Goal: Task Accomplishment & Management: Complete application form

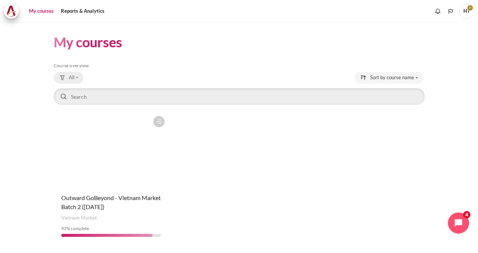
click at [70, 76] on span "All" at bounding box center [72, 78] width 6 height 8
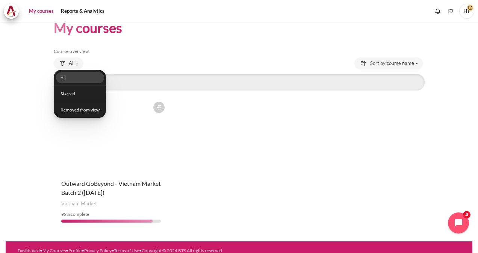
scroll to position [21, 0]
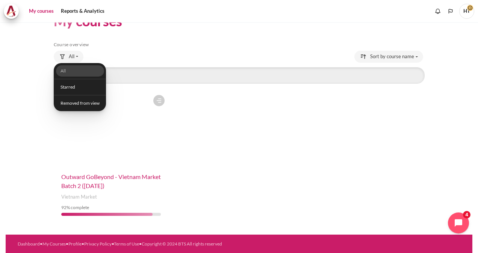
click at [125, 179] on span "Outward GoBeyond - Vietnam Market Batch 2 (Jul 2025)" at bounding box center [111, 181] width 100 height 16
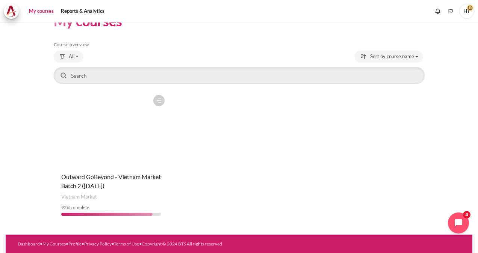
click at [111, 160] on figure "Content" at bounding box center [111, 128] width 115 height 75
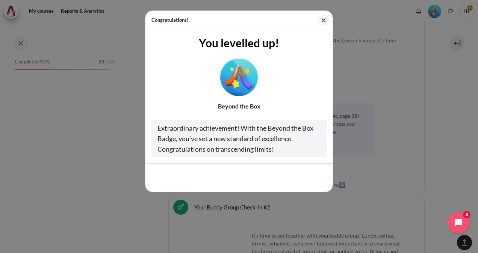
scroll to position [8058, 0]
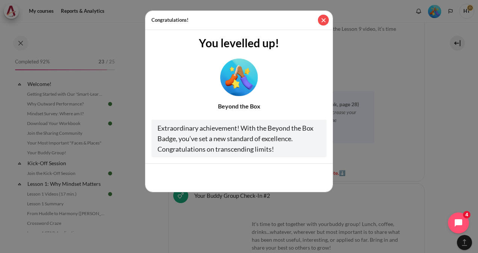
click at [324, 23] on button "Close" at bounding box center [323, 20] width 11 height 11
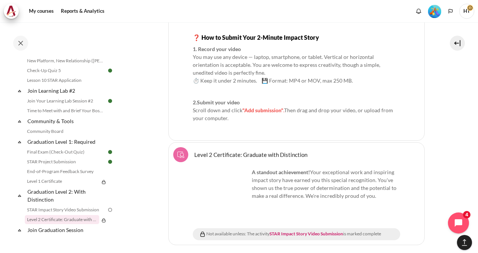
scroll to position [819, 0]
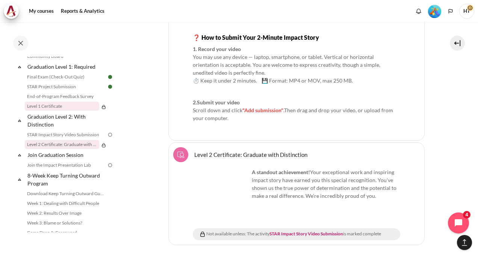
click at [75, 111] on link "Level 1 Certificate" at bounding box center [62, 106] width 74 height 9
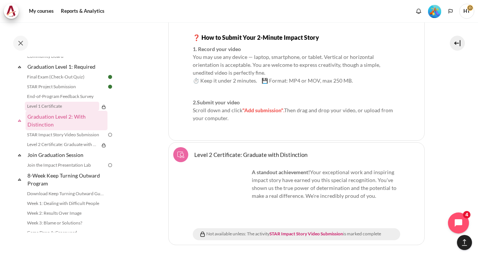
scroll to position [9984, 0]
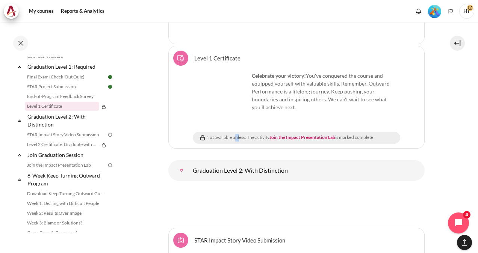
drag, startPoint x: 234, startPoint y: 134, endPoint x: 238, endPoint y: 140, distance: 7.5
click at [238, 140] on div "Not available unless: The activity Join the Impact Presentation Lab is marked c…" at bounding box center [296, 138] width 207 height 12
drag, startPoint x: 238, startPoint y: 140, endPoint x: 180, endPoint y: 154, distance: 59.4
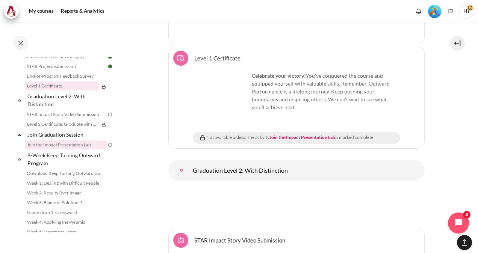
scroll to position [857, 0]
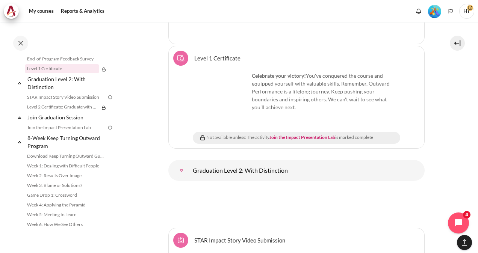
click at [107, 101] on img at bounding box center [110, 97] width 7 height 7
click at [79, 102] on link "STAR Impact Story Video Submission" at bounding box center [66, 97] width 82 height 9
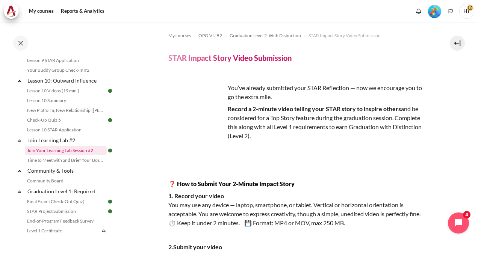
scroll to position [705, 0]
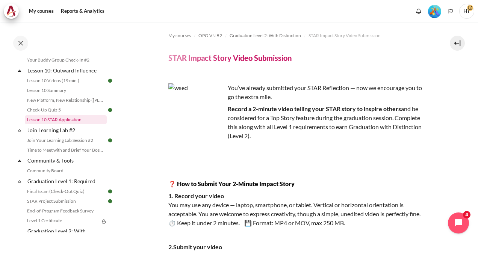
click at [76, 124] on link "Lesson 10 STAR Application" at bounding box center [66, 119] width 82 height 9
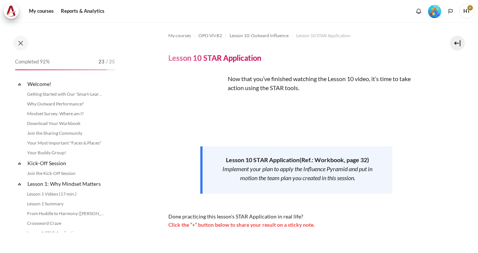
click at [201, 113] on img "Content" at bounding box center [196, 102] width 56 height 56
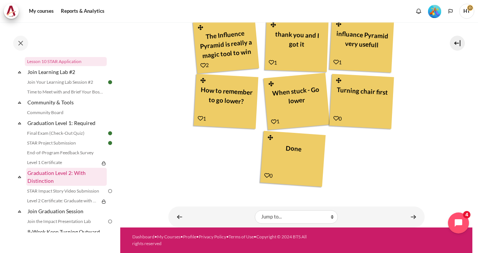
scroll to position [801, 0]
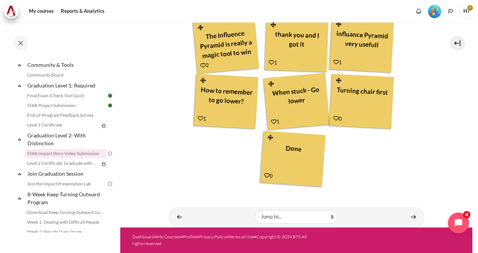
click at [88, 158] on link "STAR Impact Story Video Submission" at bounding box center [66, 153] width 82 height 9
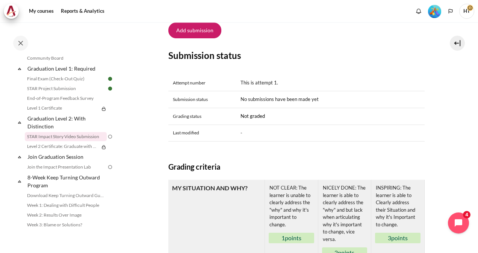
scroll to position [167, 0]
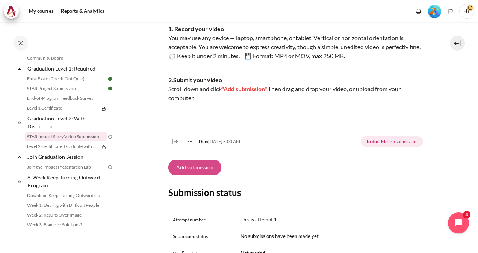
click at [206, 175] on button "Add submission" at bounding box center [194, 168] width 53 height 16
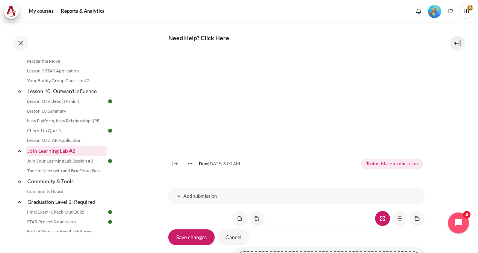
scroll to position [667, 0]
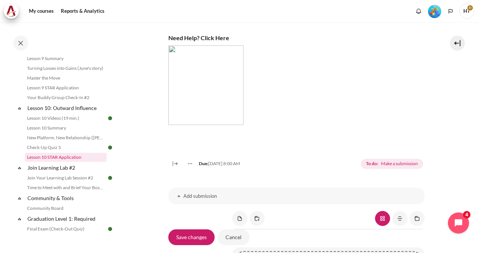
click at [73, 162] on link "Lesson 10 STAR Application" at bounding box center [66, 157] width 82 height 9
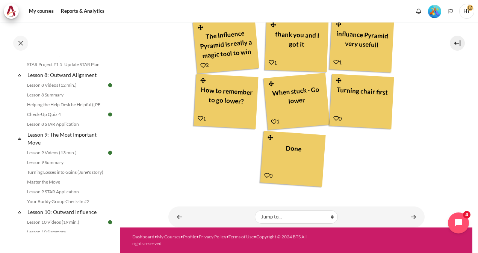
scroll to position [864, 0]
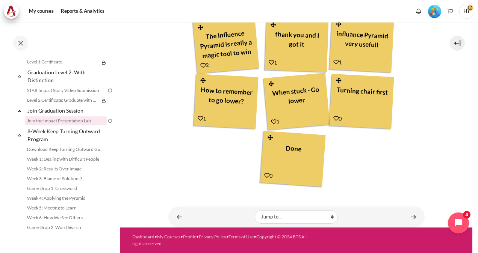
click at [87, 125] on link "Join the Impact Presentation Lab" at bounding box center [66, 120] width 82 height 9
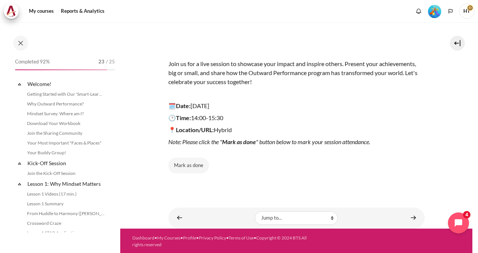
scroll to position [848, 0]
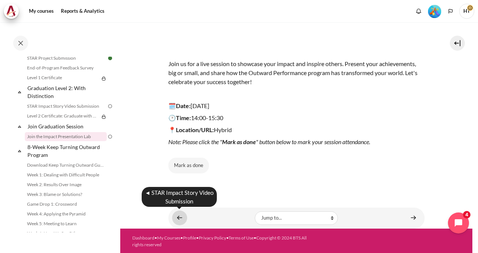
click at [176, 217] on link "Content" at bounding box center [179, 218] width 15 height 15
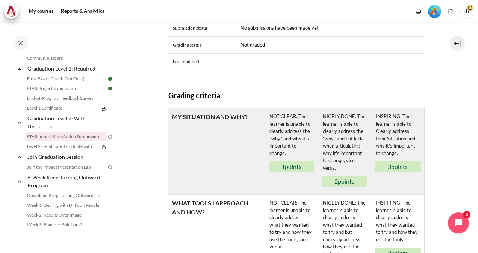
scroll to position [580, 0]
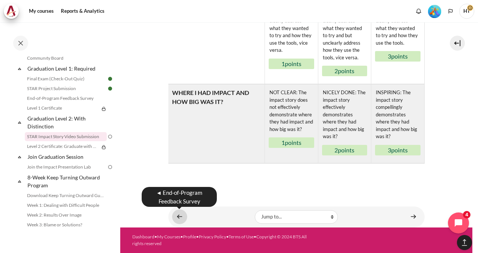
click at [181, 219] on link "Content" at bounding box center [179, 217] width 15 height 15
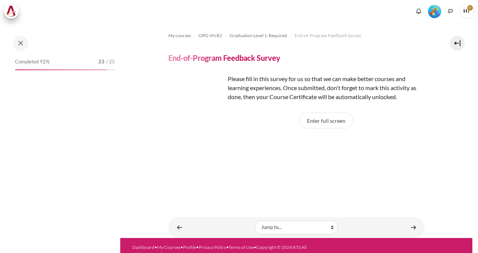
scroll to position [10, 0]
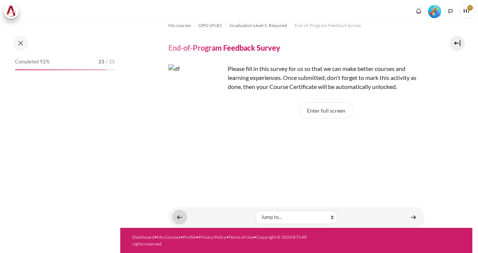
click at [177, 215] on link "Content" at bounding box center [179, 217] width 15 height 15
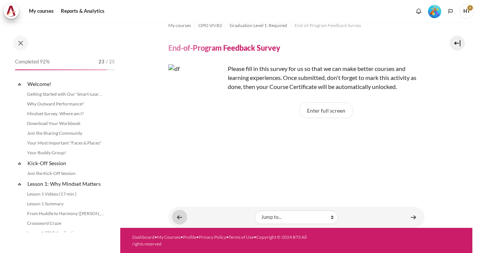
scroll to position [779, 0]
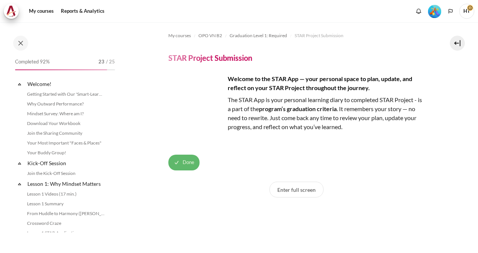
scroll to position [769, 0]
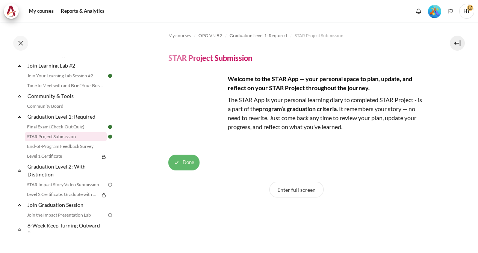
click at [188, 165] on span "Done" at bounding box center [189, 163] width 12 height 8
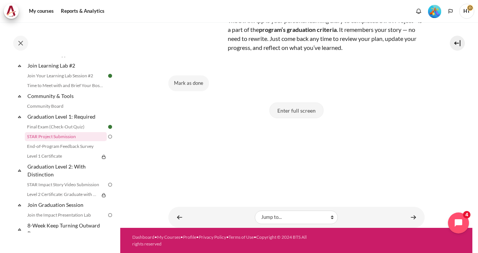
scroll to position [21, 0]
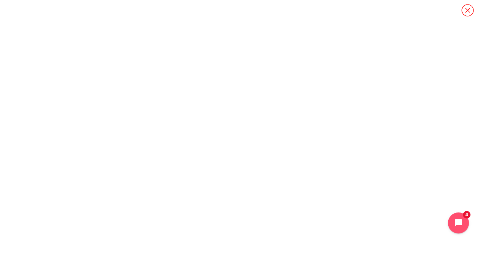
click at [467, 14] on icon "Content" at bounding box center [467, 10] width 13 height 13
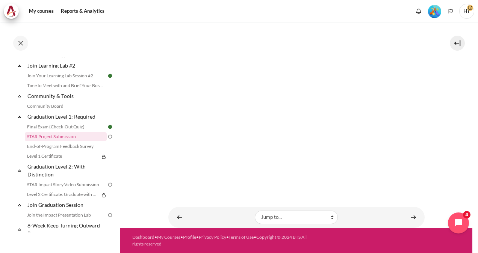
scroll to position [892, 0]
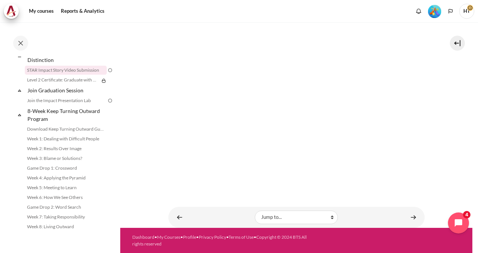
click at [70, 71] on link "STAR Impact Story Video Submission" at bounding box center [66, 70] width 82 height 9
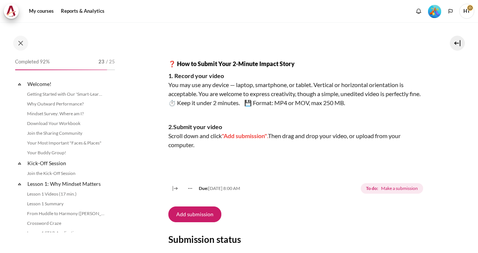
scroll to position [818, 0]
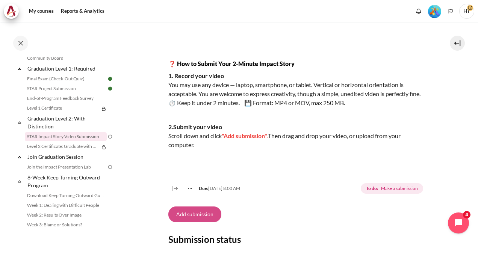
click at [198, 222] on button "Add submission" at bounding box center [194, 215] width 53 height 16
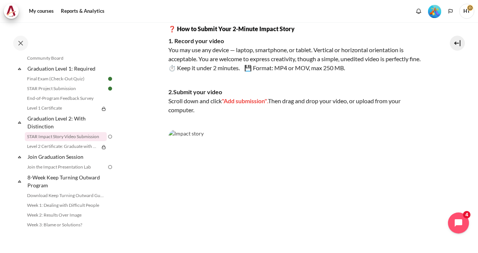
scroll to position [143, 0]
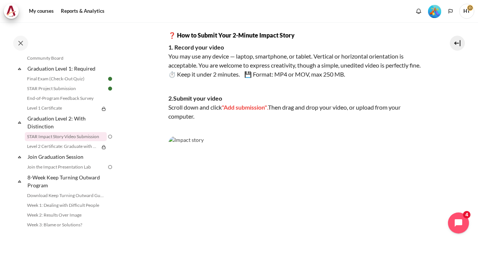
click at [190, 165] on img "Content" at bounding box center [296, 208] width 256 height 144
click at [240, 111] on span ""Add submission"" at bounding box center [244, 107] width 45 height 7
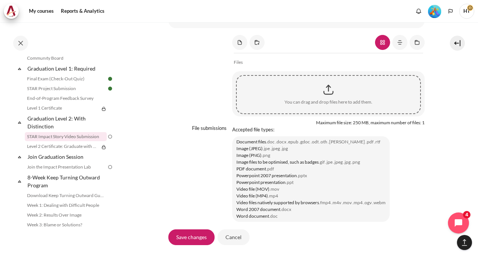
scroll to position [633, 0]
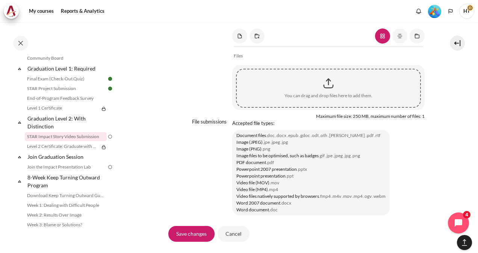
click at [181, 22] on link "Add submission" at bounding box center [296, 13] width 256 height 17
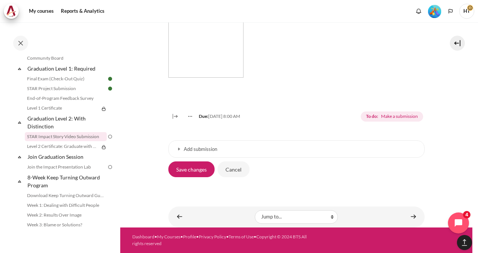
scroll to position [512, 0]
click at [176, 151] on link "Add submission" at bounding box center [296, 148] width 256 height 17
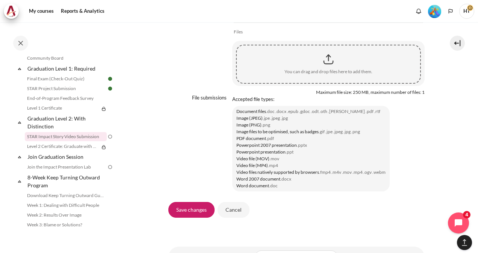
scroll to position [654, 0]
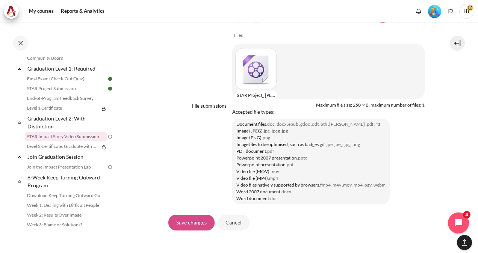
click at [188, 231] on input "Save changes" at bounding box center [191, 223] width 46 height 16
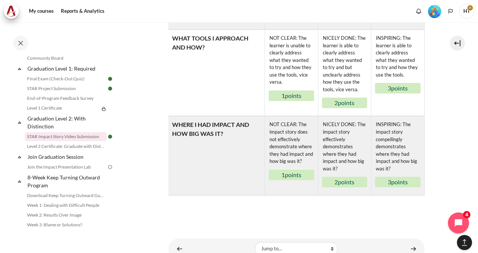
scroll to position [617, 0]
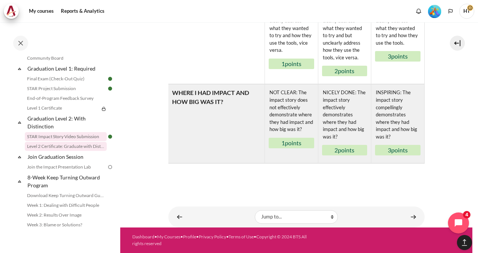
click at [55, 151] on link "Level 2 Certificate: Graduate with Distinction" at bounding box center [66, 146] width 82 height 9
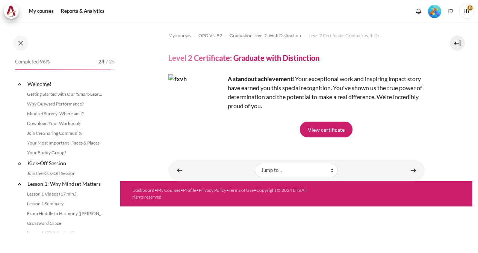
scroll to position [827, 0]
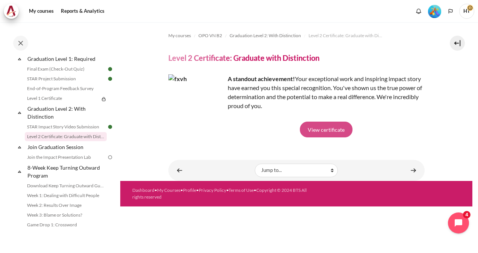
click at [319, 128] on link "View certificate" at bounding box center [326, 130] width 53 height 16
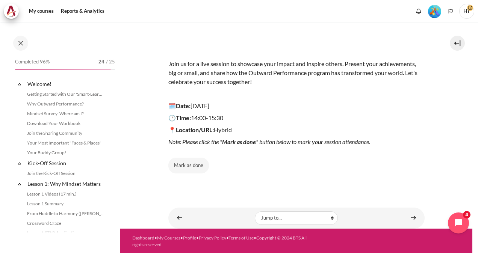
scroll to position [848, 0]
